Goal: Task Accomplishment & Management: Manage account settings

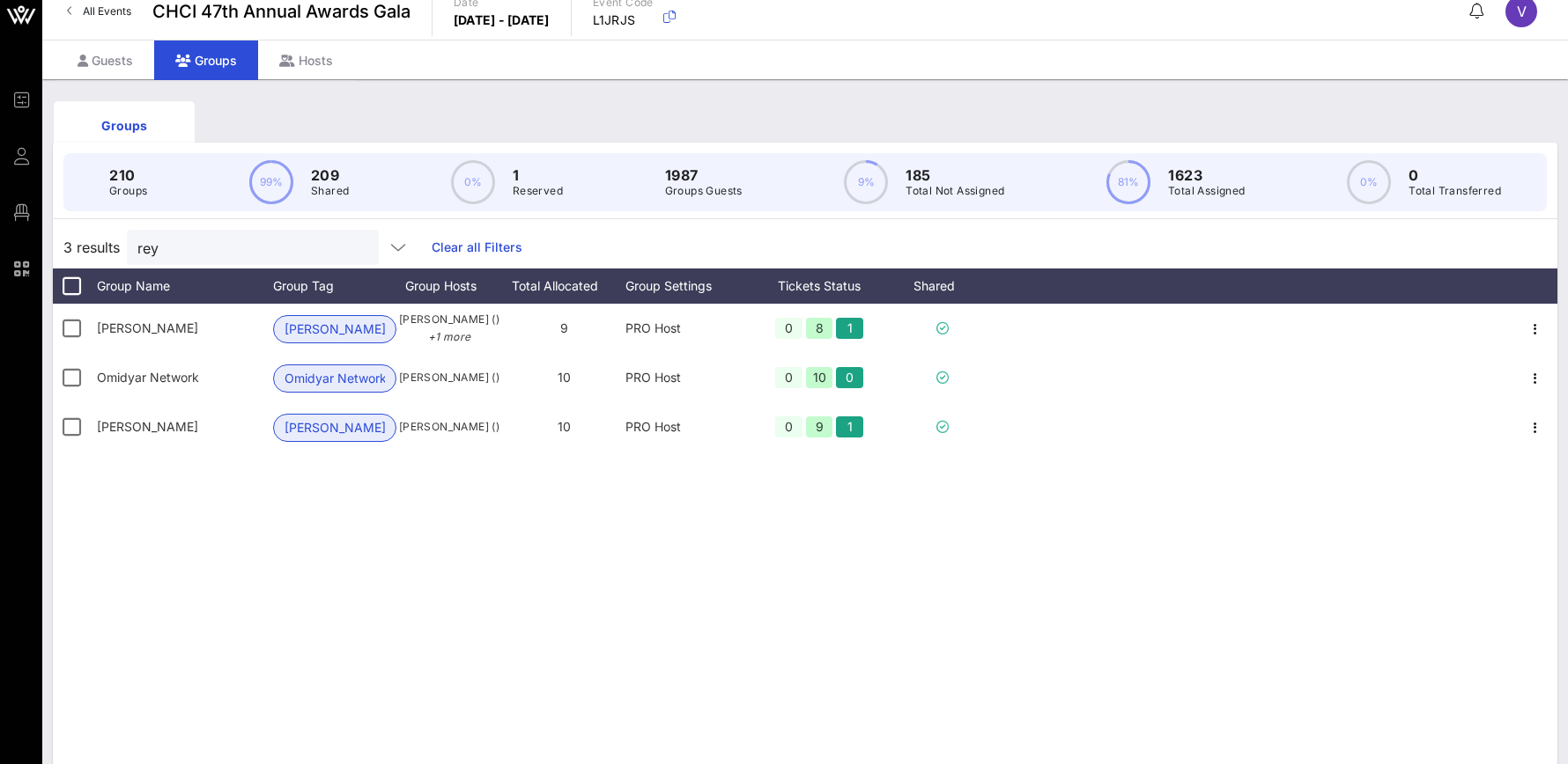
scroll to position [12, 0]
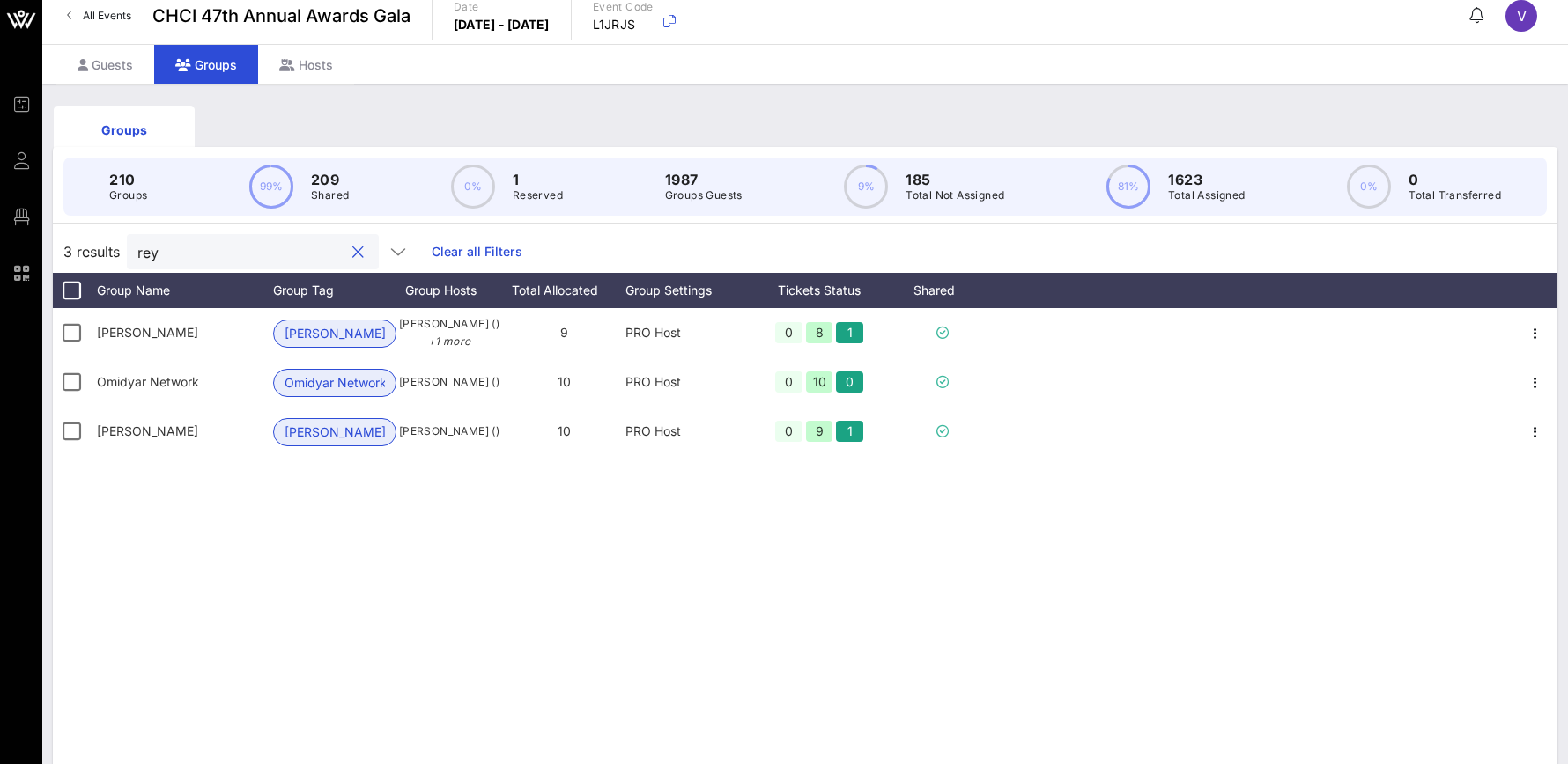
click at [275, 246] on input "rey" at bounding box center [240, 252] width 206 height 23
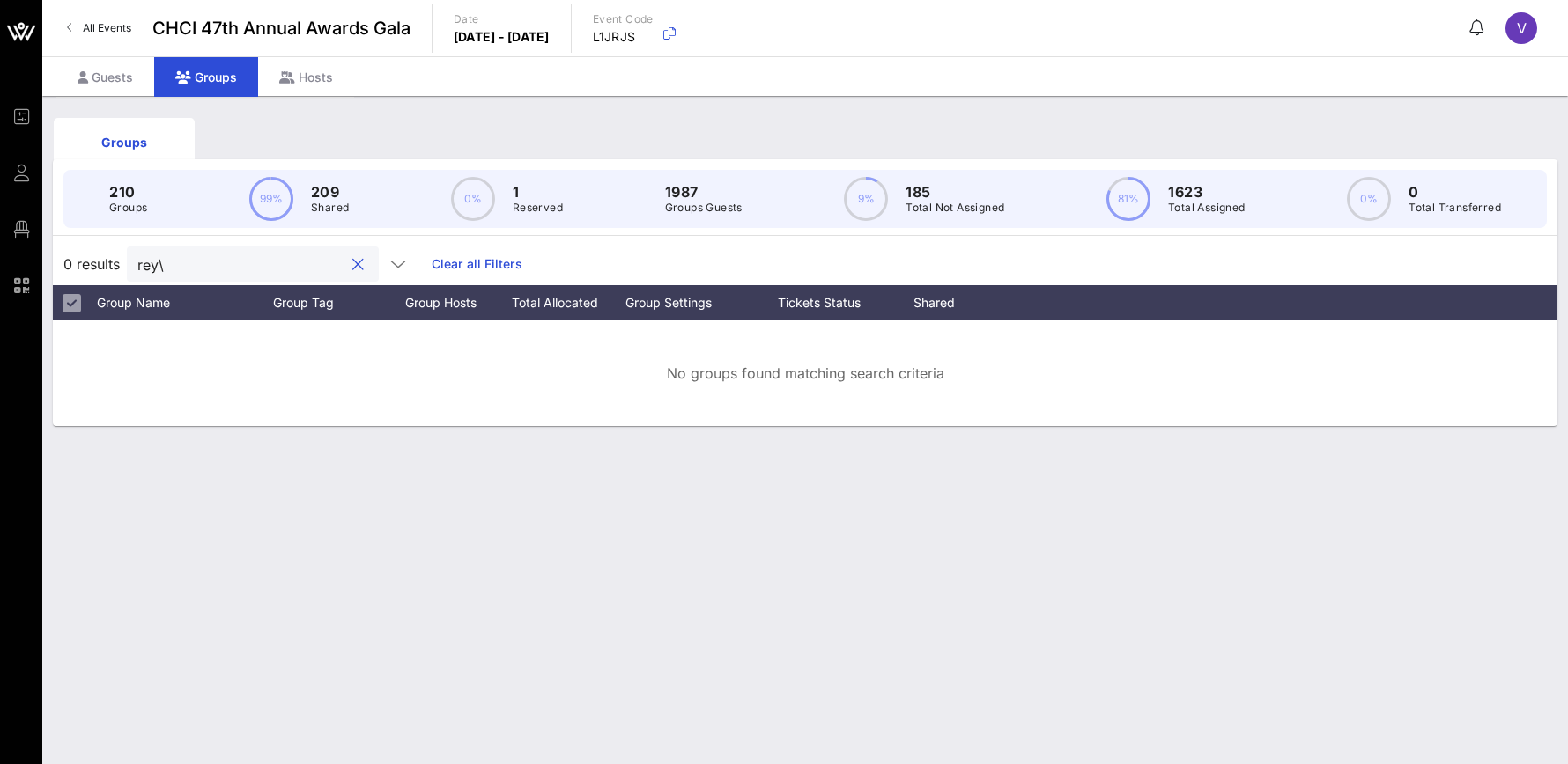
scroll to position [0, 0]
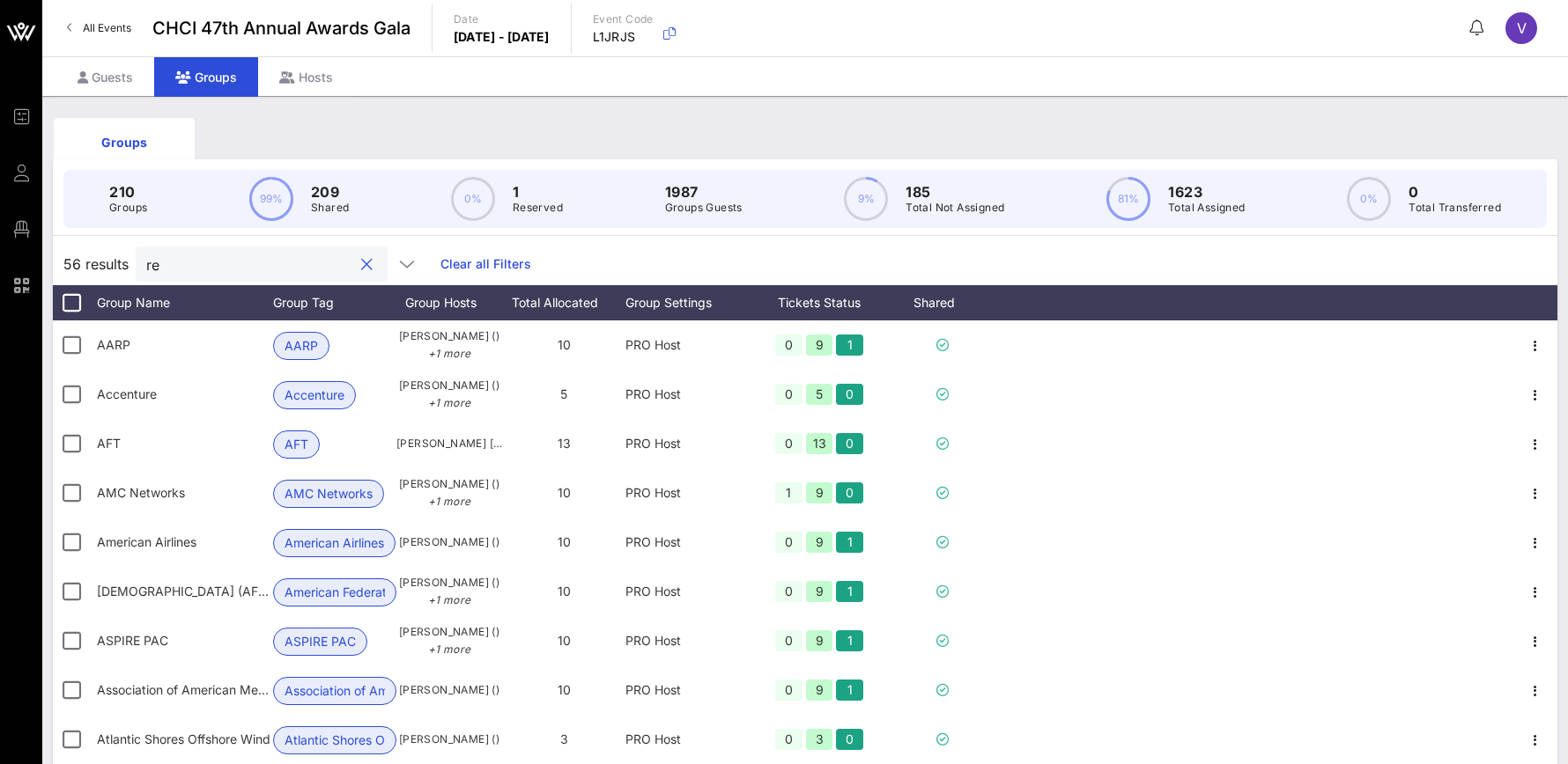
type input "r"
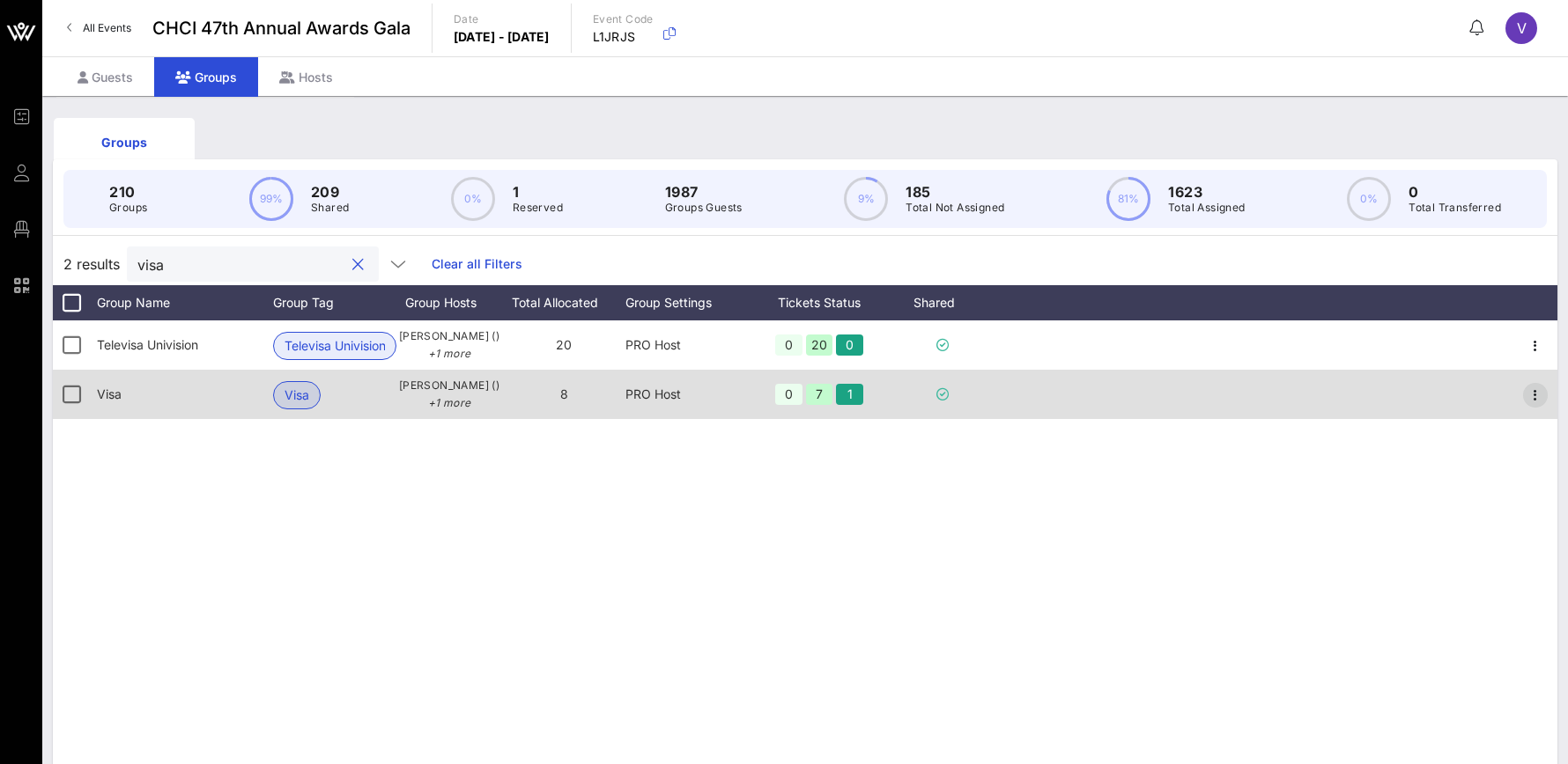
type input "visa"
click at [1539, 395] on icon "button" at bounding box center [1535, 395] width 21 height 21
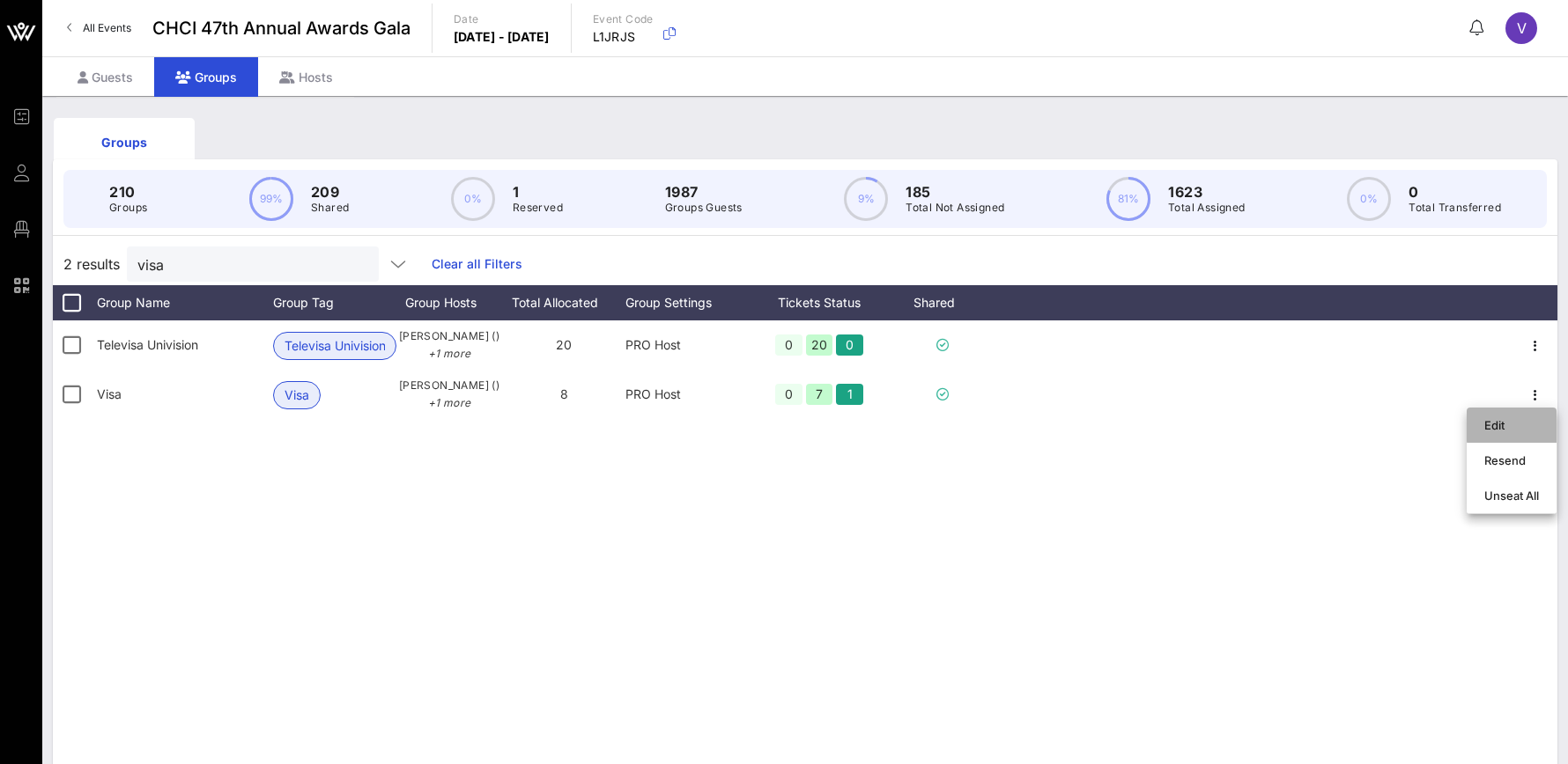
click at [1493, 426] on div "Edit" at bounding box center [1511, 425] width 55 height 14
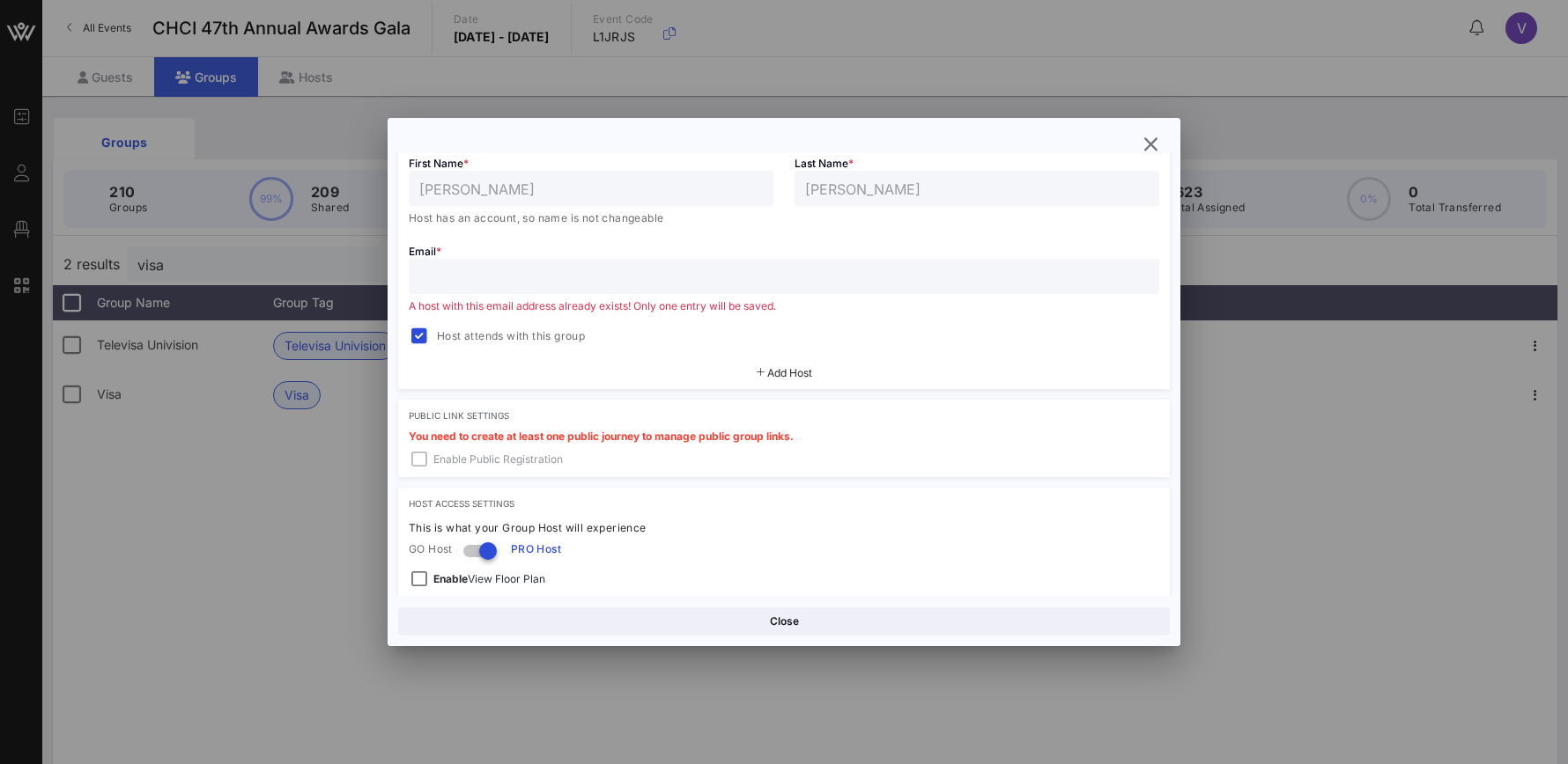
scroll to position [575, 0]
click at [780, 372] on span "Add Host" at bounding box center [790, 377] width 45 height 13
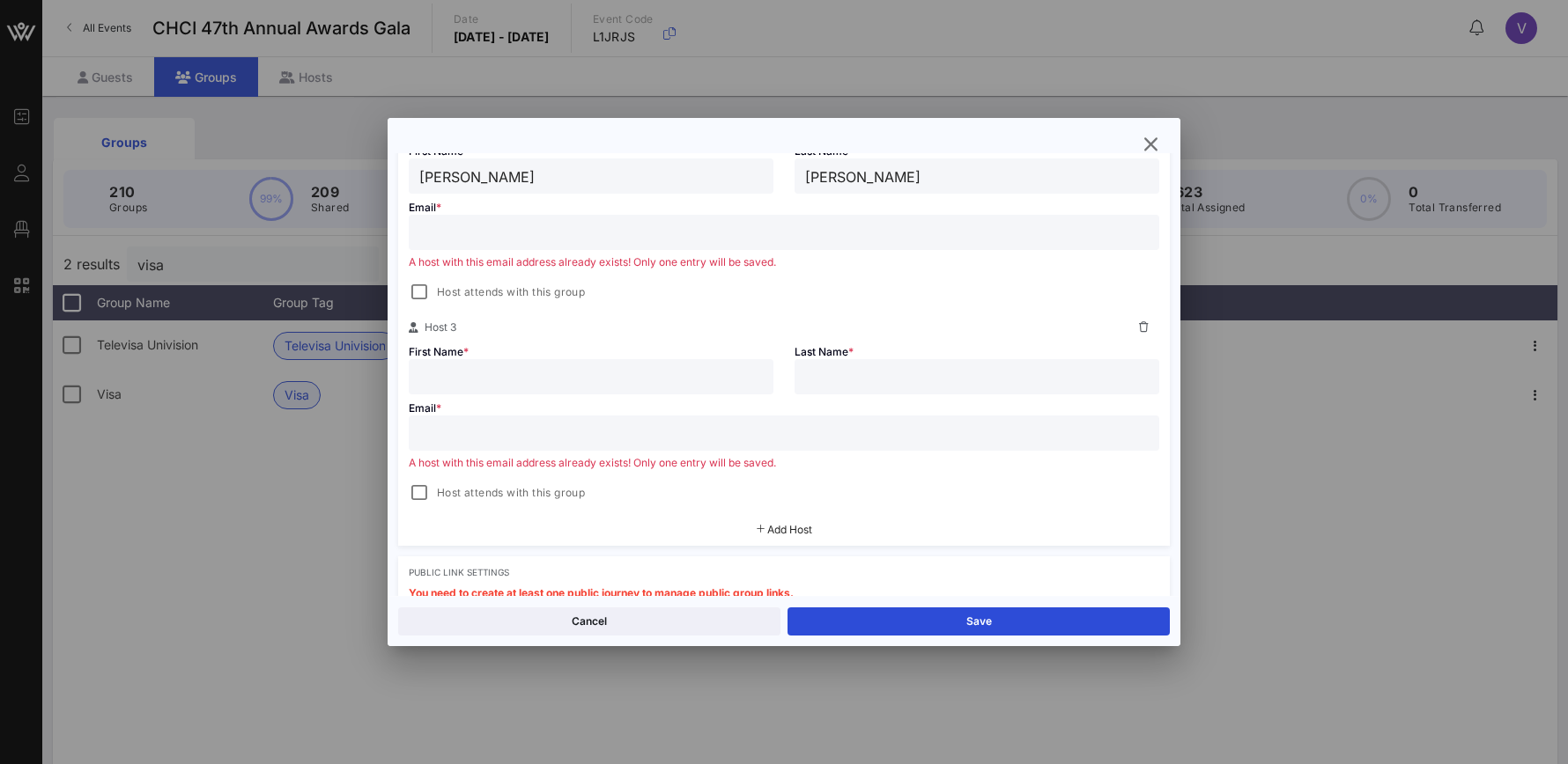
scroll to position [682, 0]
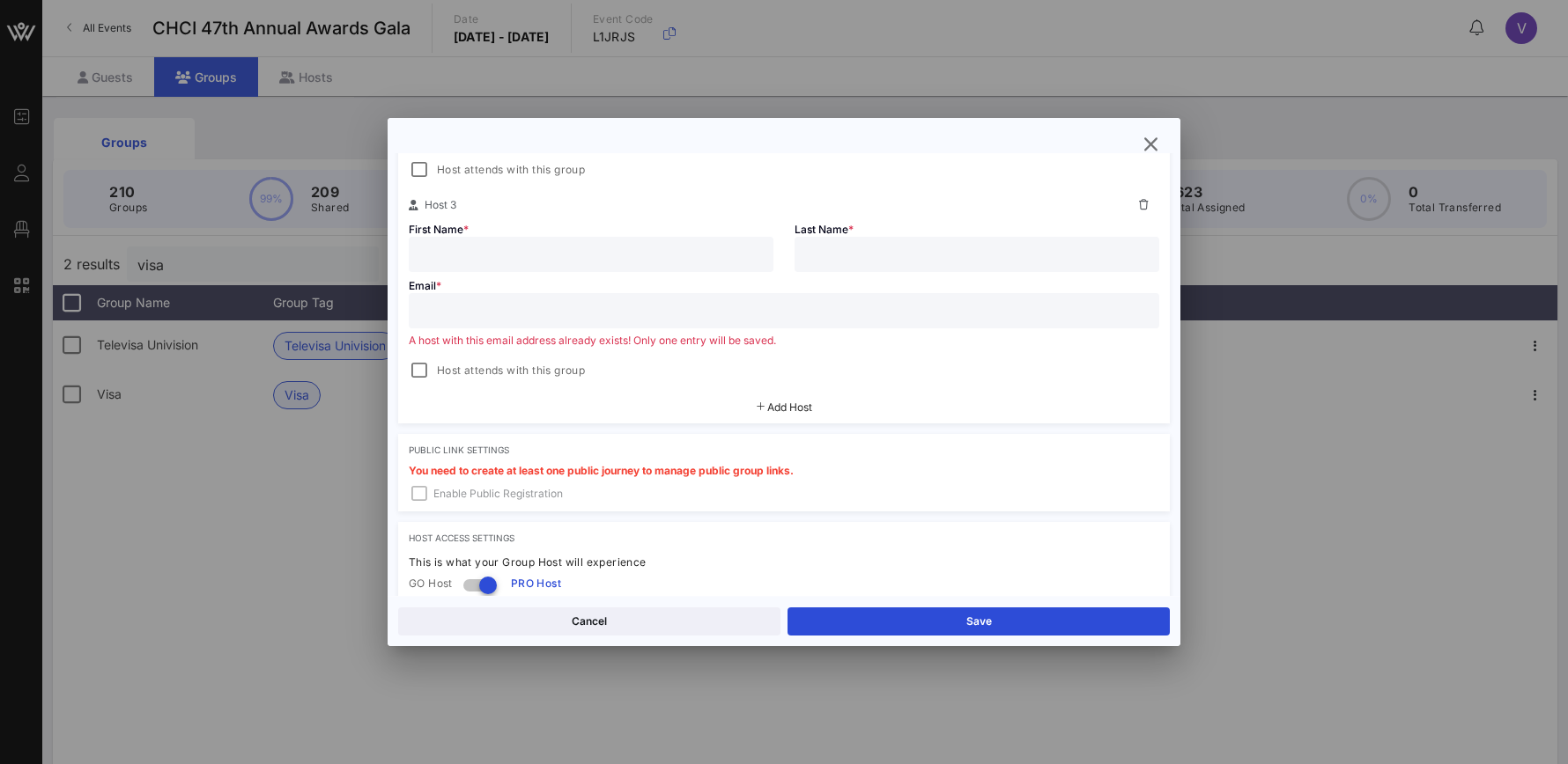
click at [678, 312] on input "text" at bounding box center [784, 311] width 729 height 23
paste input "mailto:marsimmo@visa.com"
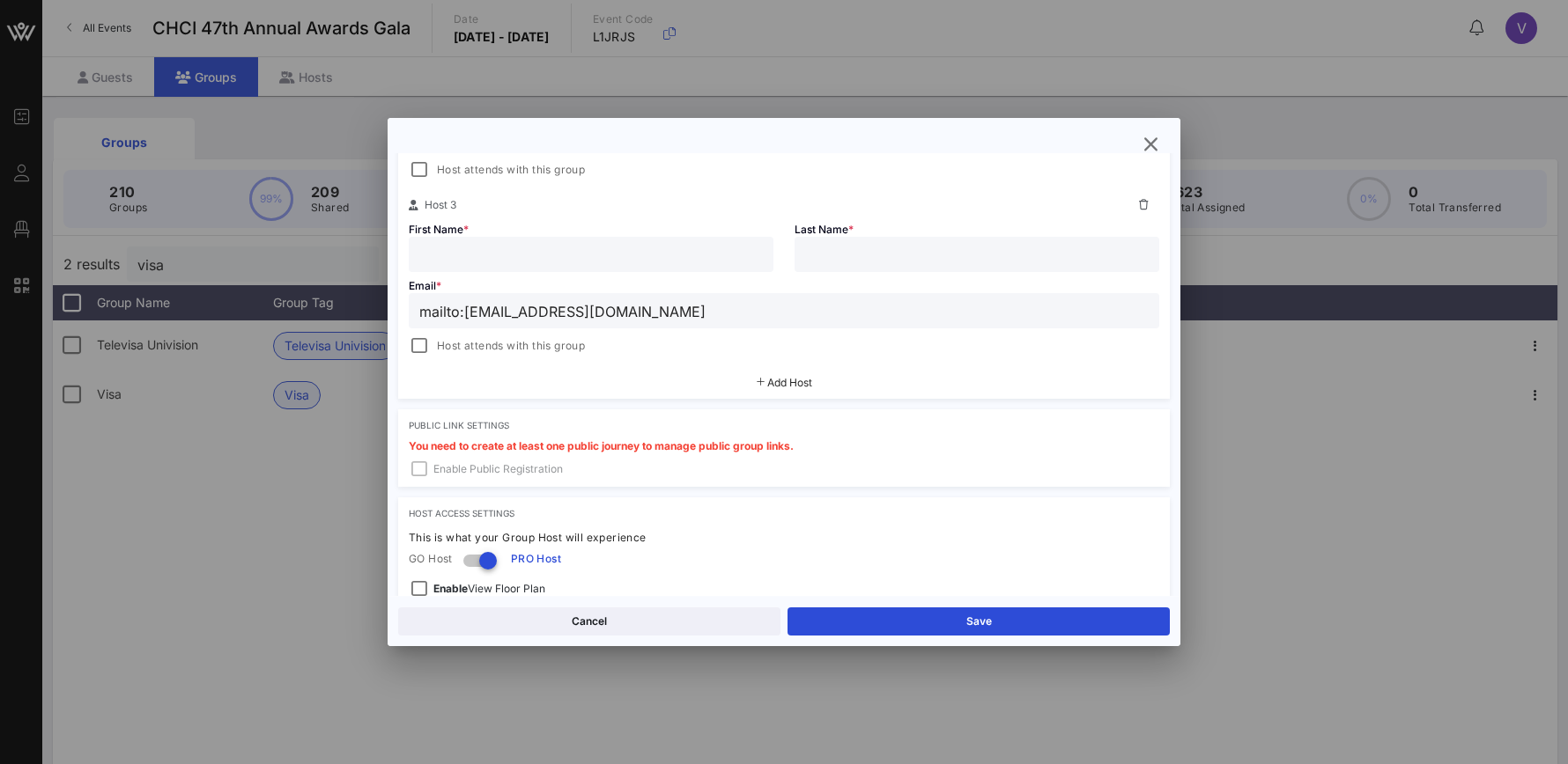
drag, startPoint x: 434, startPoint y: 312, endPoint x: 381, endPoint y: 305, distance: 53.5
click at [381, 305] on div "Event Builder Guests Floor Plan QR Scanner CHCI 47th Annual Awards Gala All Eve…" at bounding box center [784, 461] width 1568 height 922
type input "marsimmo@visa.com"
click at [653, 263] on input "text" at bounding box center [591, 254] width 343 height 23
paste input "Simmons, Margaret"
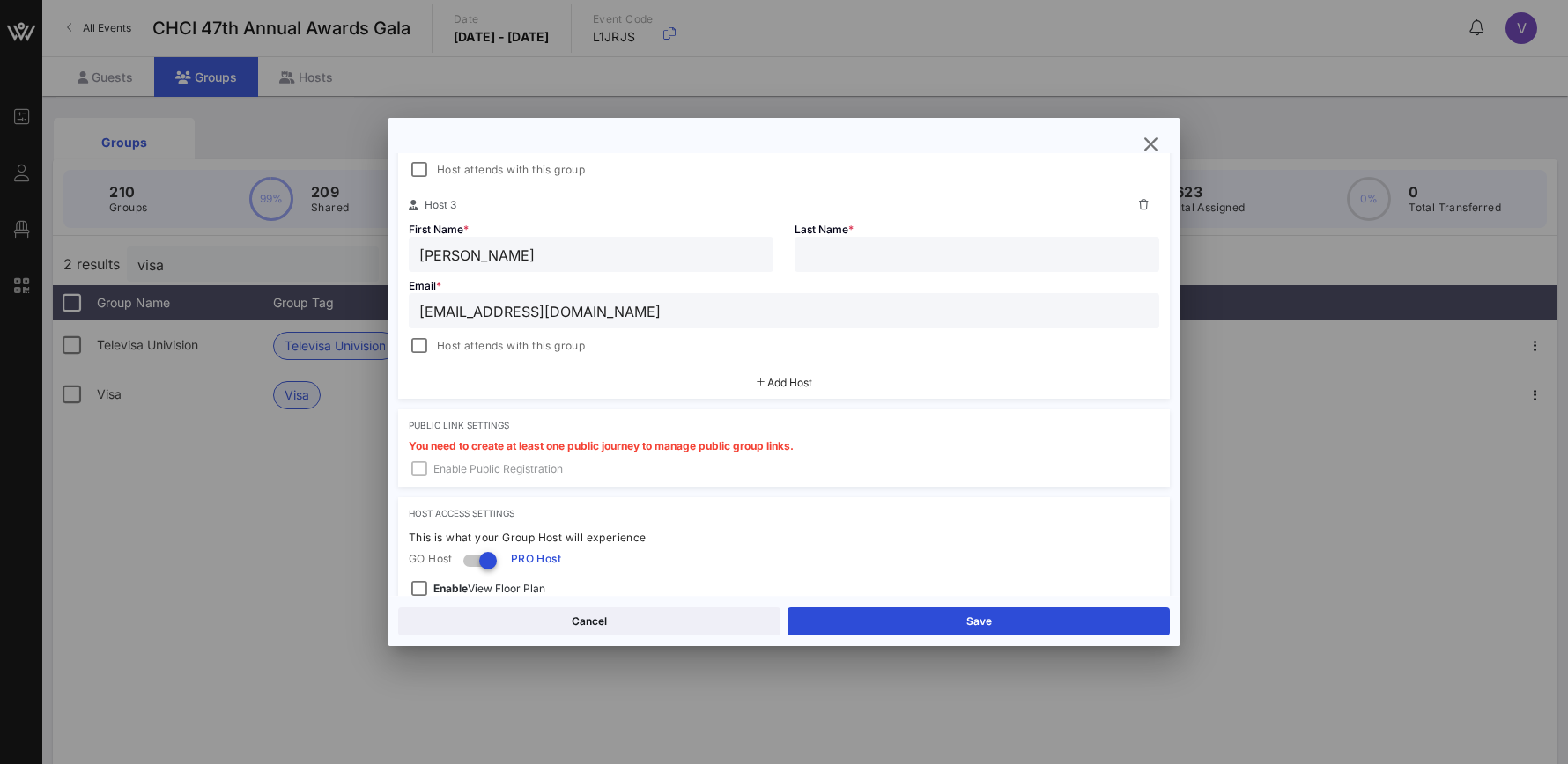
drag, startPoint x: 489, startPoint y: 259, endPoint x: 419, endPoint y: 259, distance: 70.0
click at [419, 259] on input "Simmons, Margaret" at bounding box center [591, 254] width 343 height 23
type input "Margaret"
click at [956, 265] on input "text" at bounding box center [976, 254] width 343 height 23
click at [959, 258] on input "text" at bounding box center [976, 254] width 343 height 23
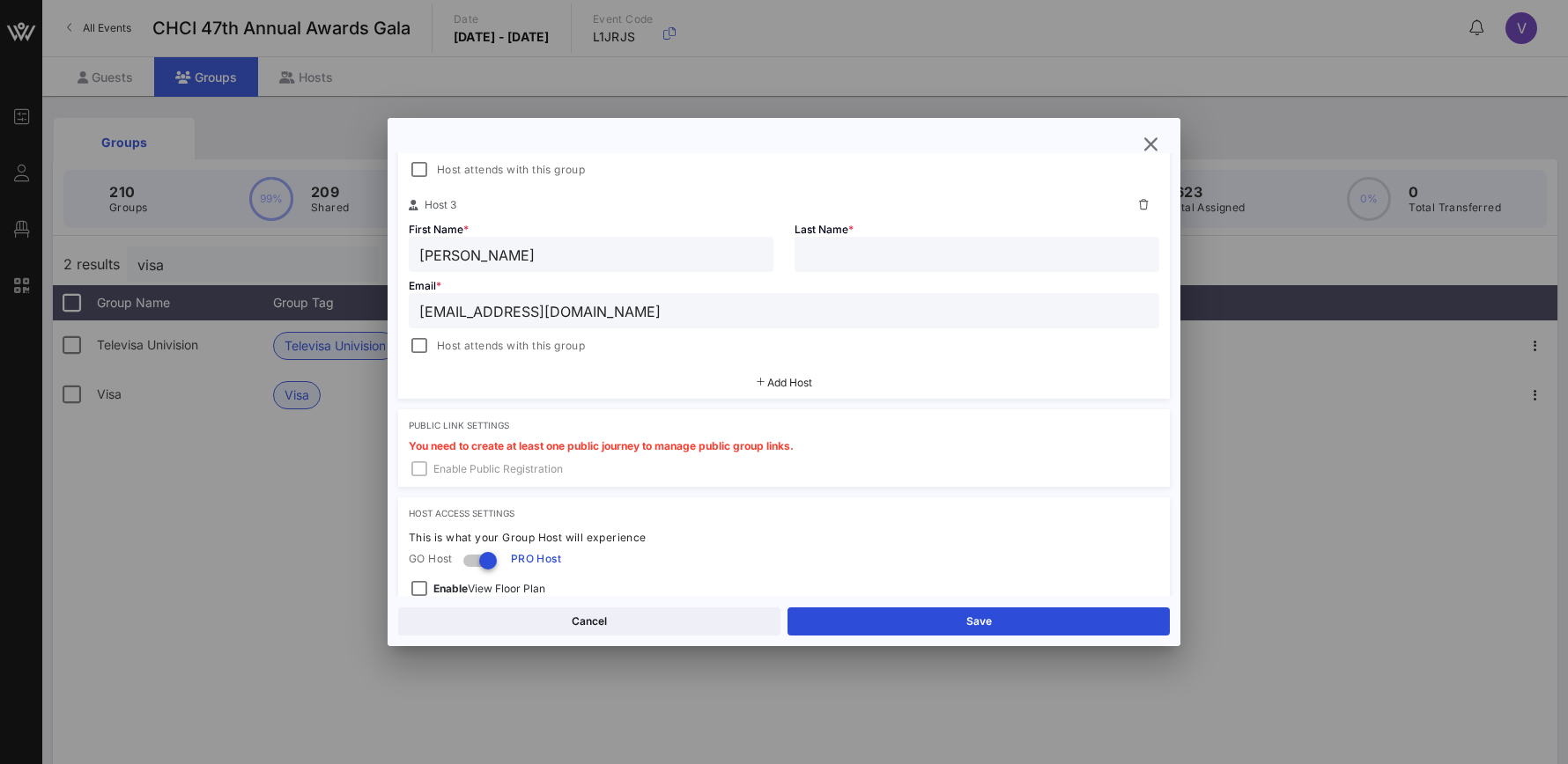
paste input "Simmons,"
click at [806, 263] on input "Simmons" at bounding box center [976, 254] width 343 height 23
type input "Simmons"
click at [417, 260] on div "Margaret" at bounding box center [591, 253] width 365 height 35
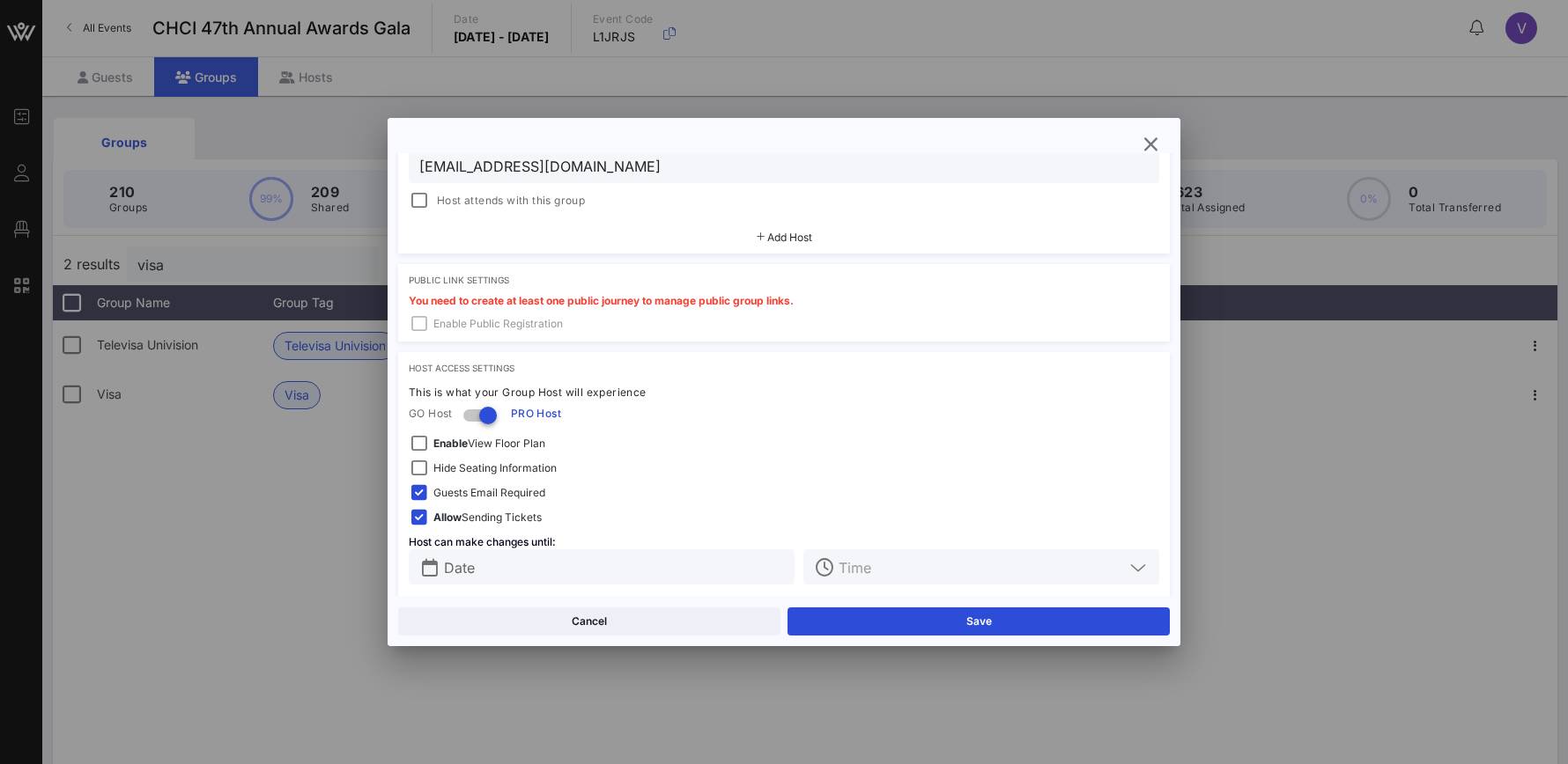
scroll to position [844, 0]
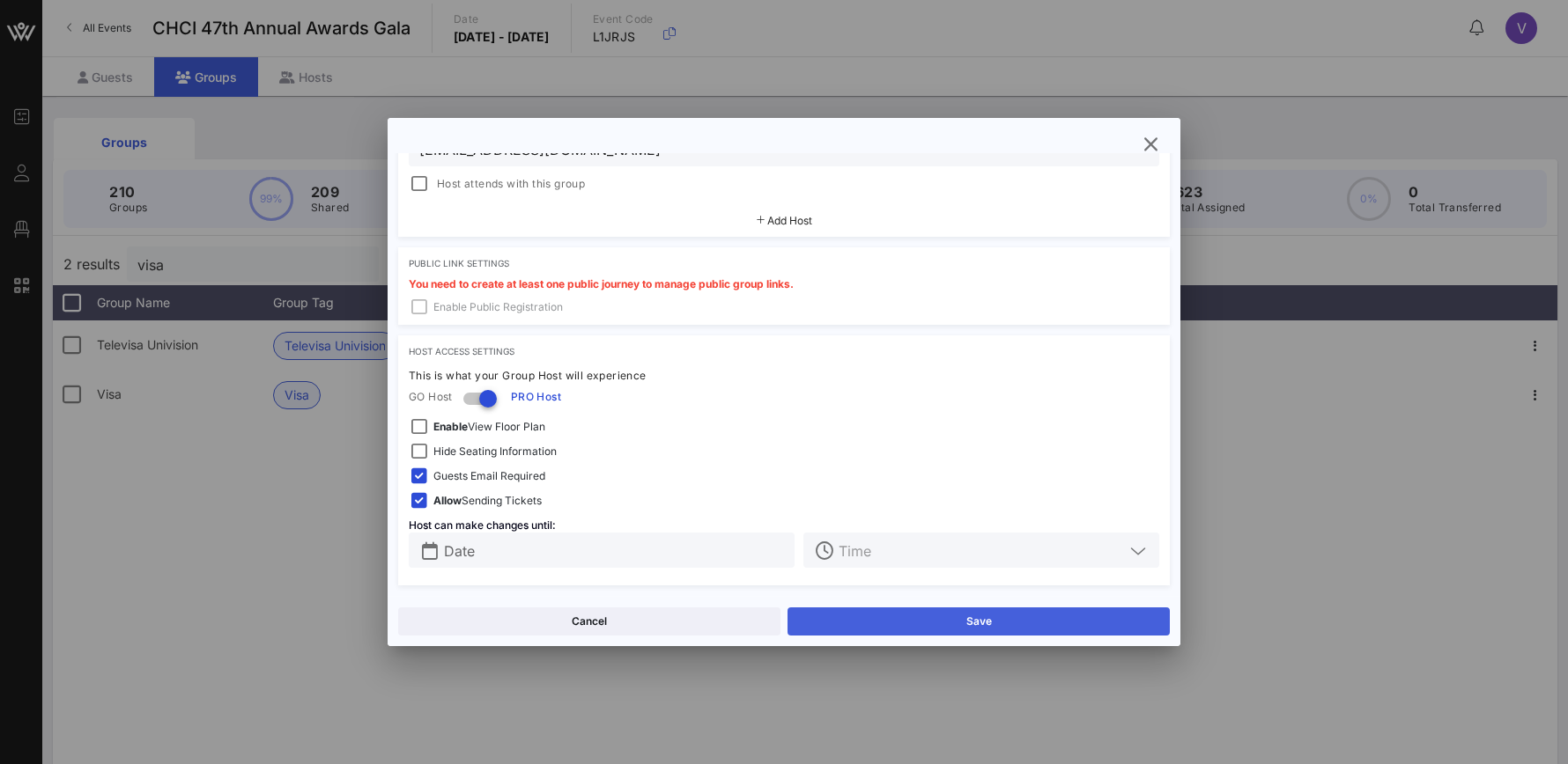
click at [876, 615] on button "Save" at bounding box center [979, 622] width 383 height 28
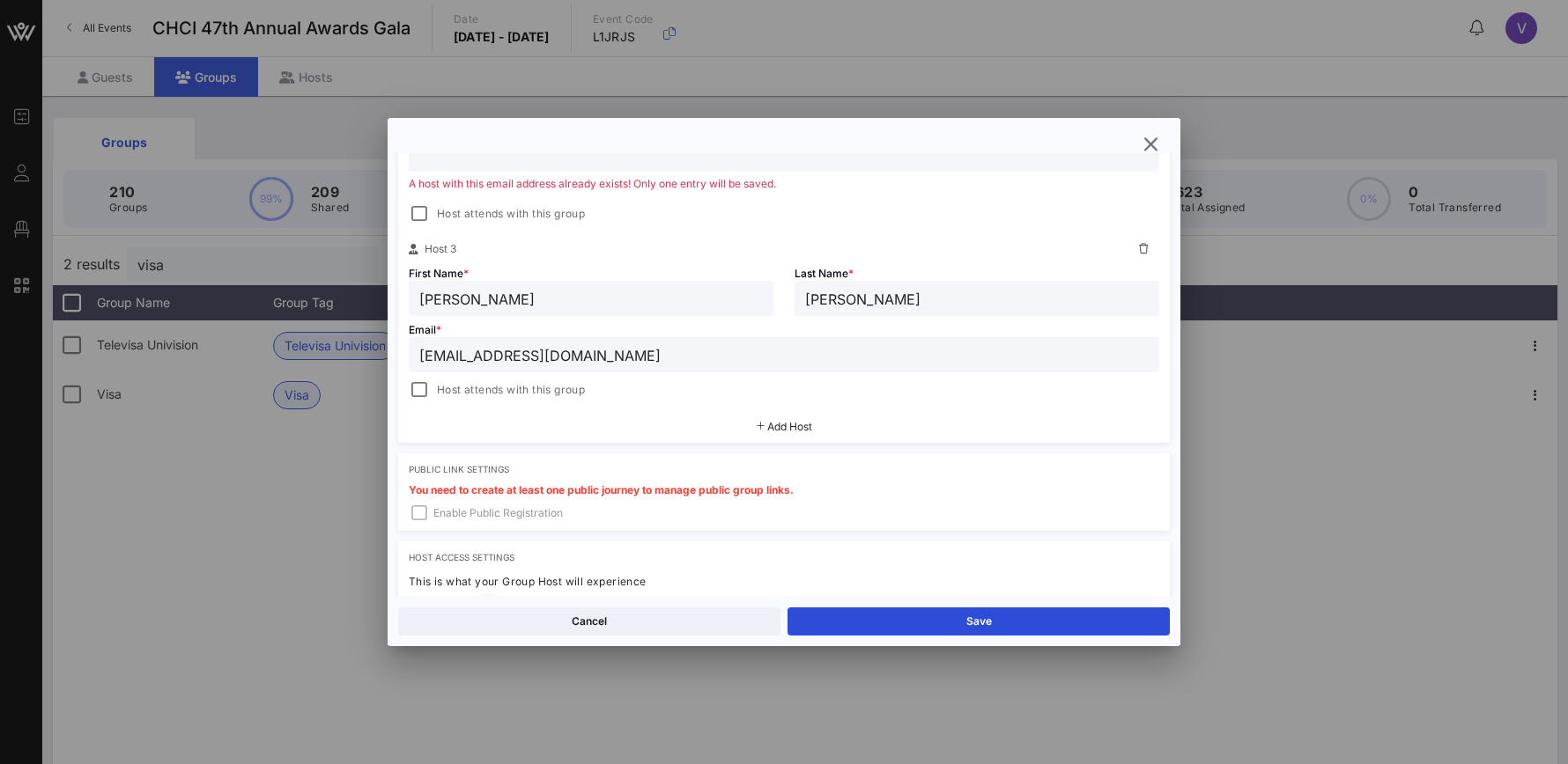
scroll to position [635, 0]
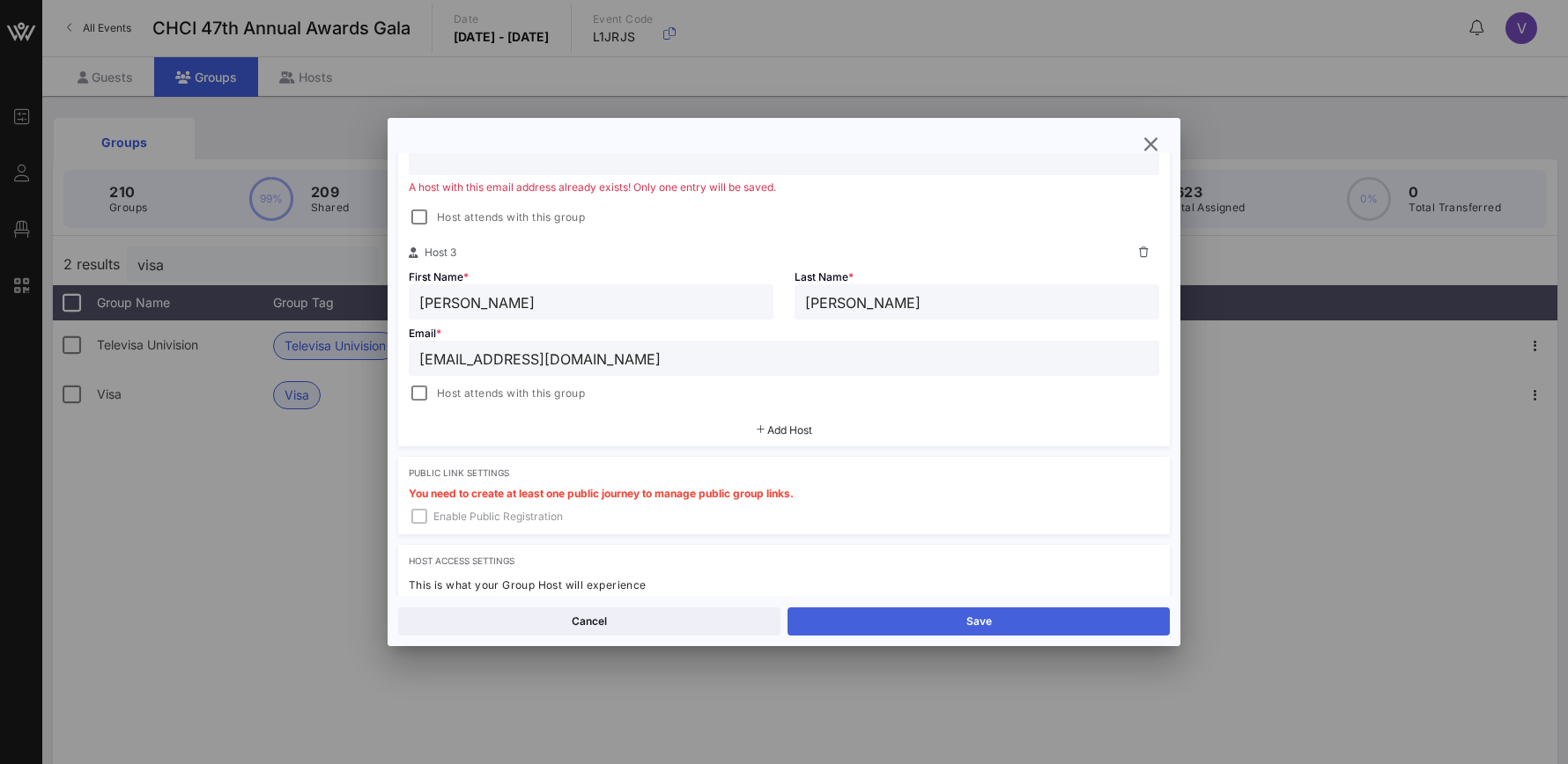
click at [869, 625] on button "Save" at bounding box center [979, 622] width 383 height 28
click at [1155, 129] on button "button" at bounding box center [1151, 144] width 32 height 32
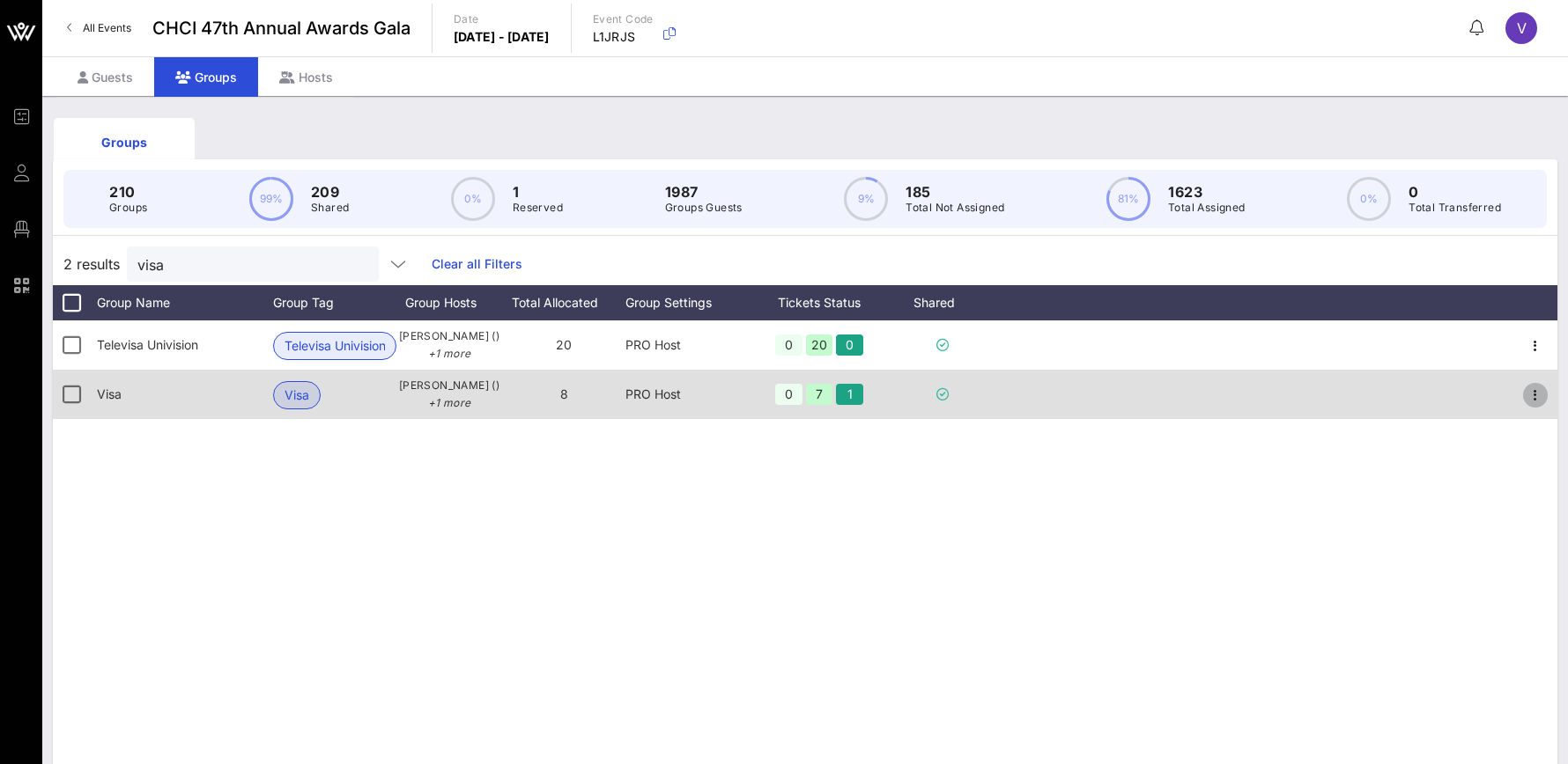
click at [1531, 395] on icon "button" at bounding box center [1535, 395] width 21 height 21
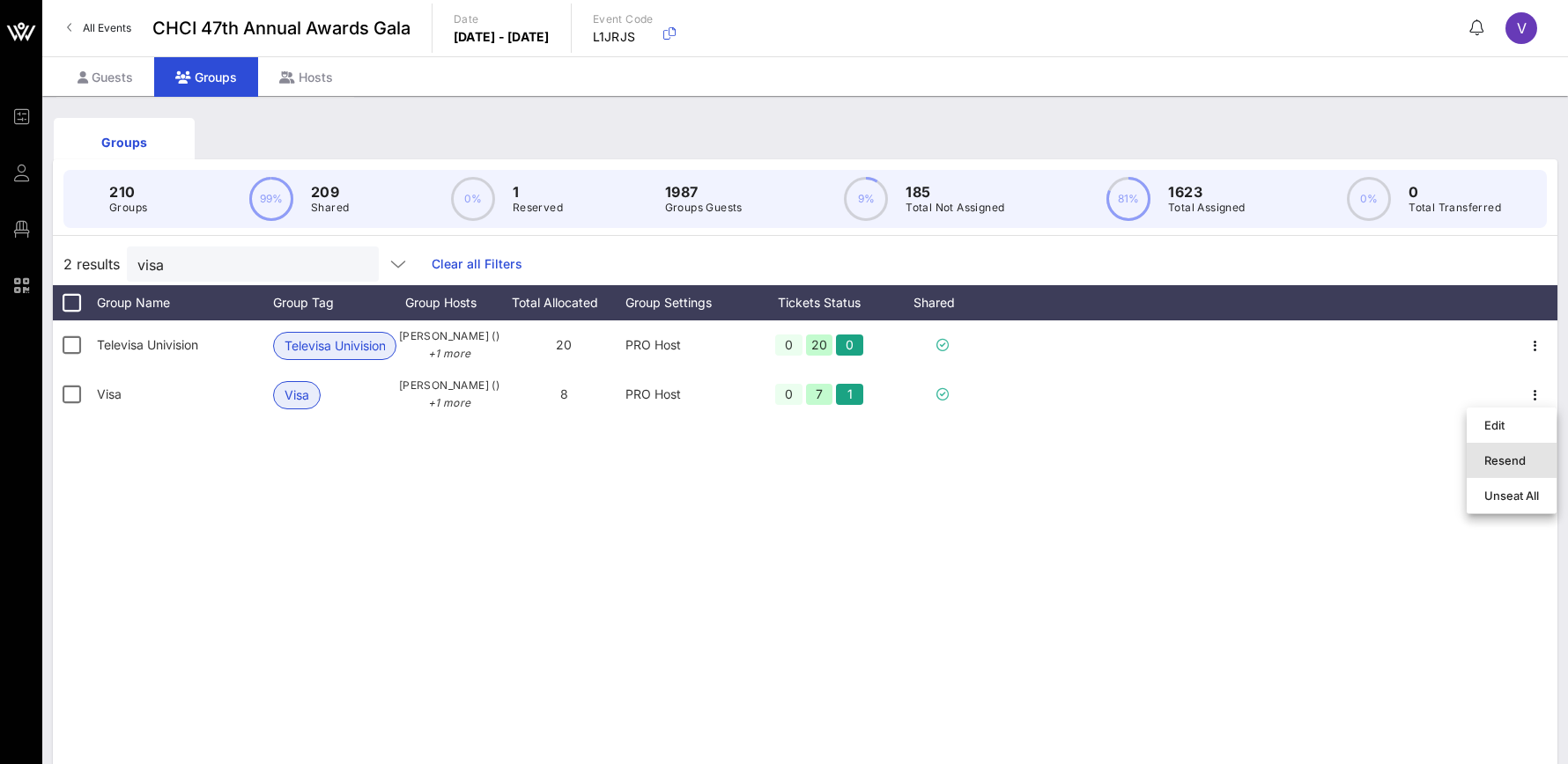
click at [1493, 463] on div "Resend" at bounding box center [1511, 460] width 55 height 14
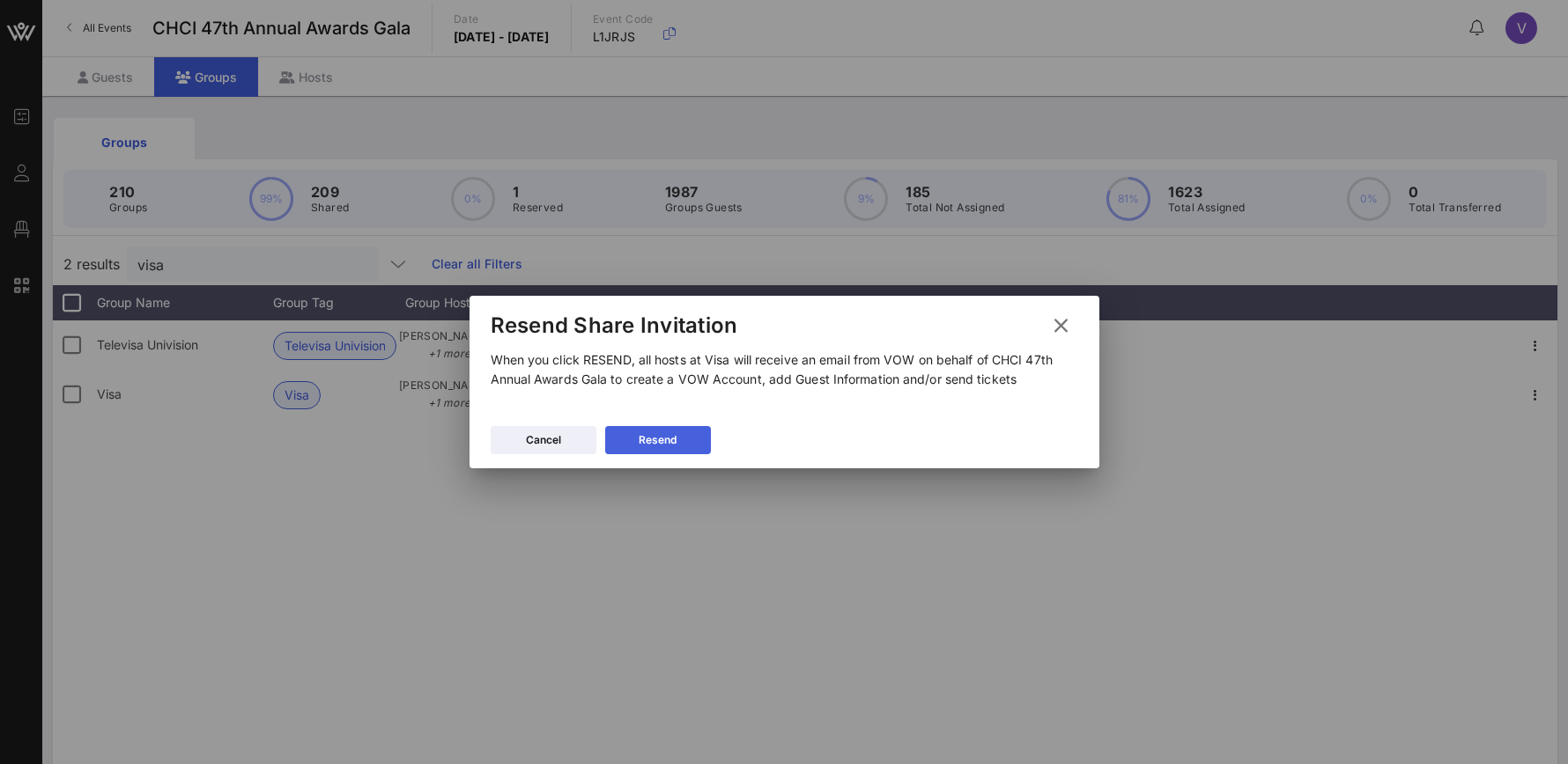
click at [681, 445] on button "Resend" at bounding box center [658, 440] width 106 height 28
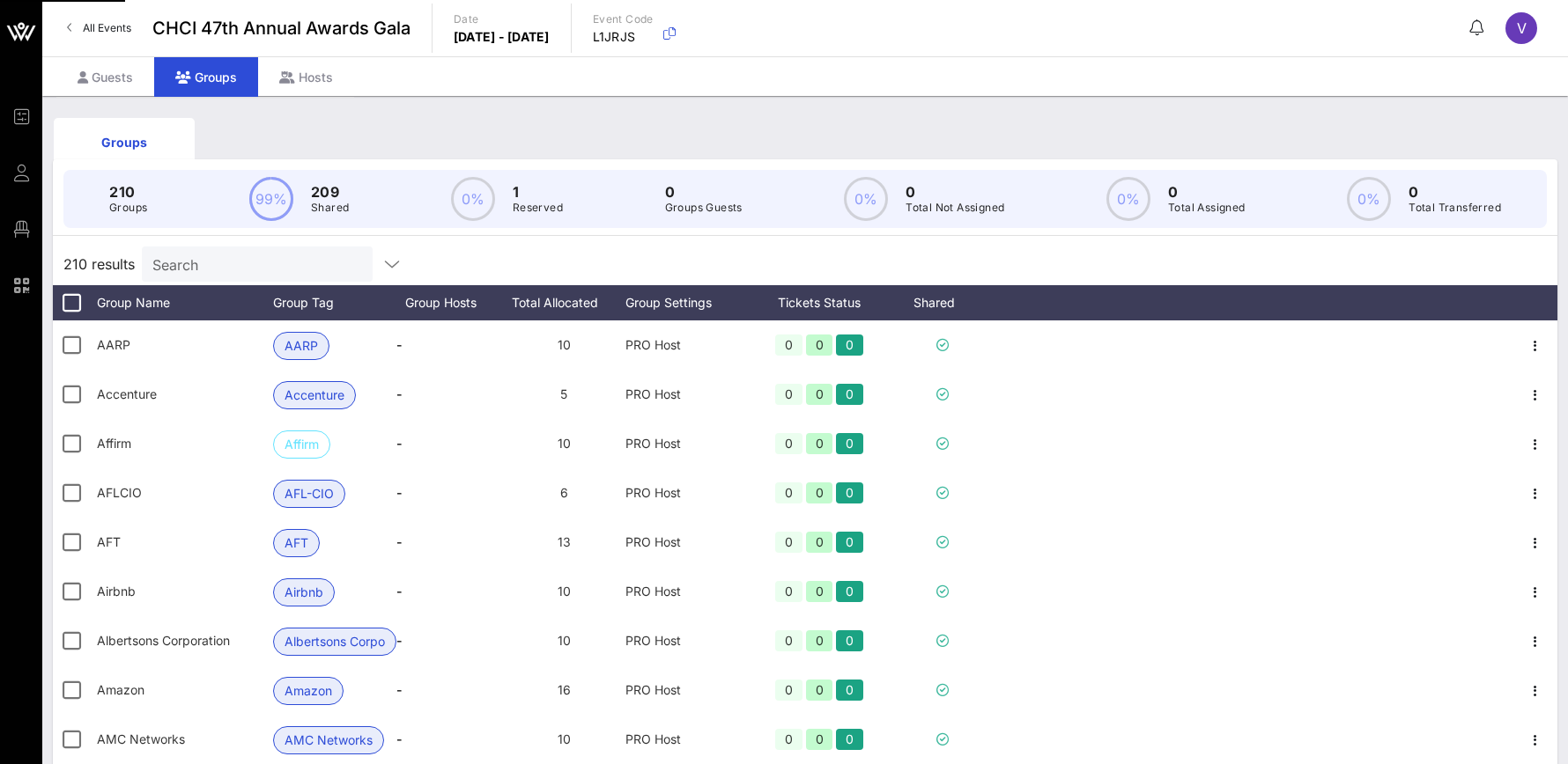
click at [311, 268] on input "Search" at bounding box center [255, 264] width 206 height 23
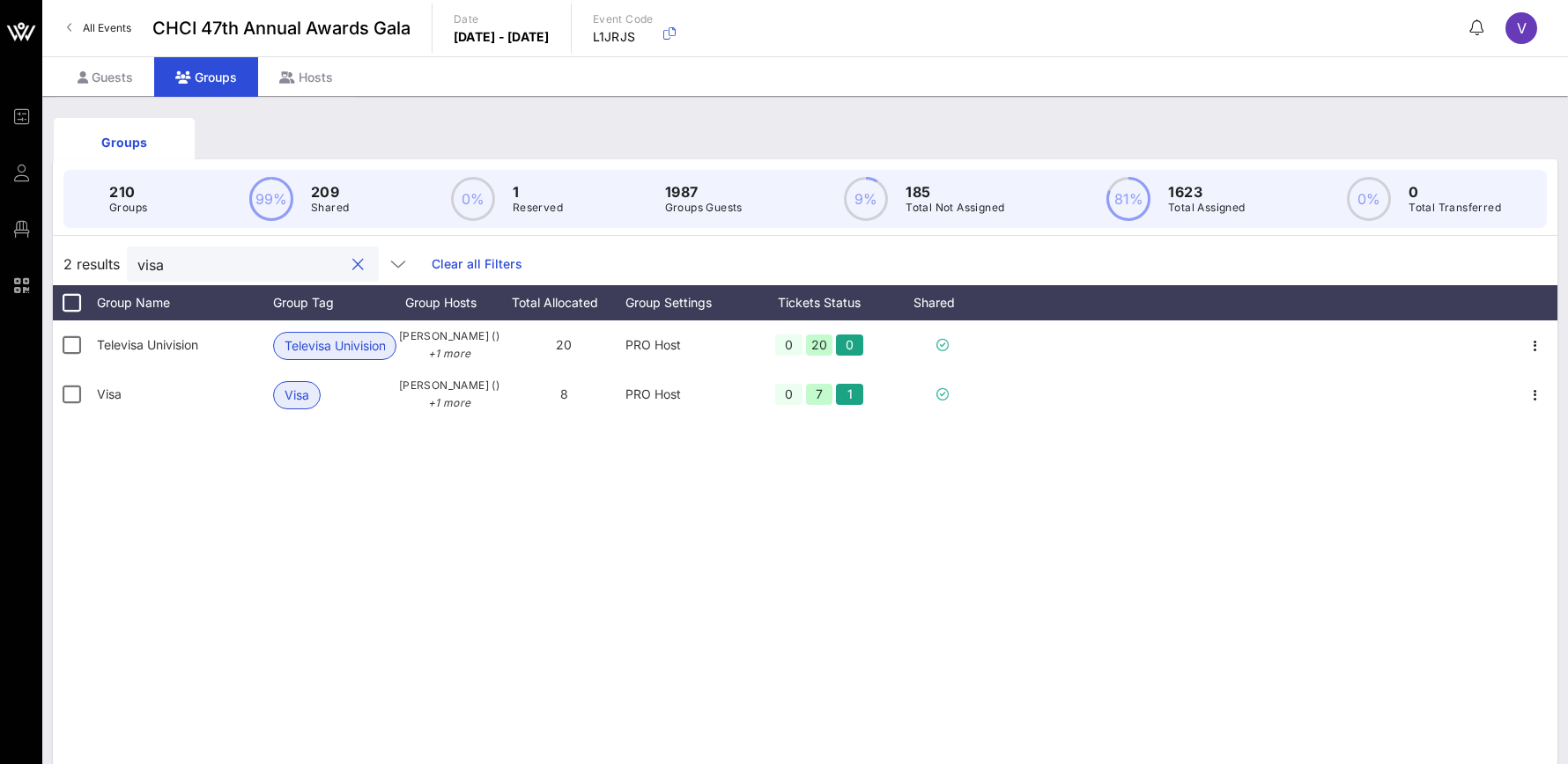
type input "visa"
click at [507, 456] on div "Televisa Univision Televisa Univision [PERSON_NAME] () +1 more 20 PRO Host 0 20…" at bounding box center [805, 584] width 1504 height 528
